Goal: Check status: Check status

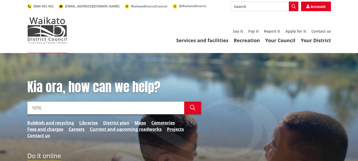
type input "1076"
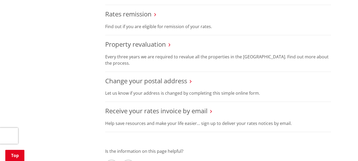
scroll to position [345, 0]
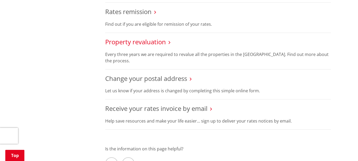
click at [130, 45] on link "Property revaluation" at bounding box center [135, 41] width 61 height 9
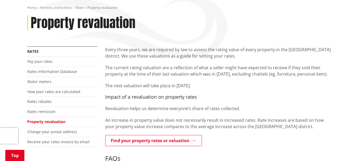
scroll to position [133, 0]
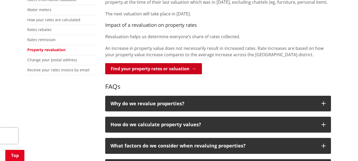
click at [163, 70] on link "Find your property rates or valuation" at bounding box center [153, 68] width 97 height 11
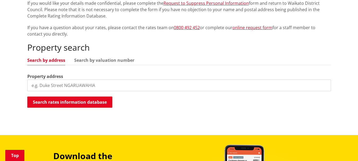
scroll to position [133, 0]
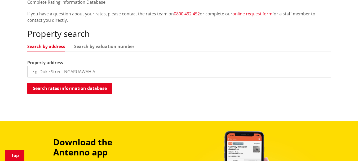
click at [100, 73] on input "search" at bounding box center [179, 72] width 304 height 12
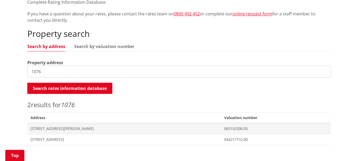
drag, startPoint x: 51, startPoint y: 70, endPoint x: 50, endPoint y: 73, distance: 2.9
click at [51, 70] on input "1076" at bounding box center [179, 72] width 304 height 12
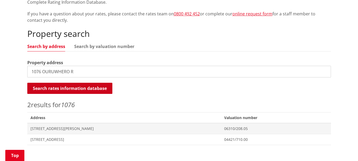
type input "1076 OURUWHERO R"
click at [83, 88] on button "Search rates information database" at bounding box center [69, 88] width 85 height 11
